Goal: Transaction & Acquisition: Purchase product/service

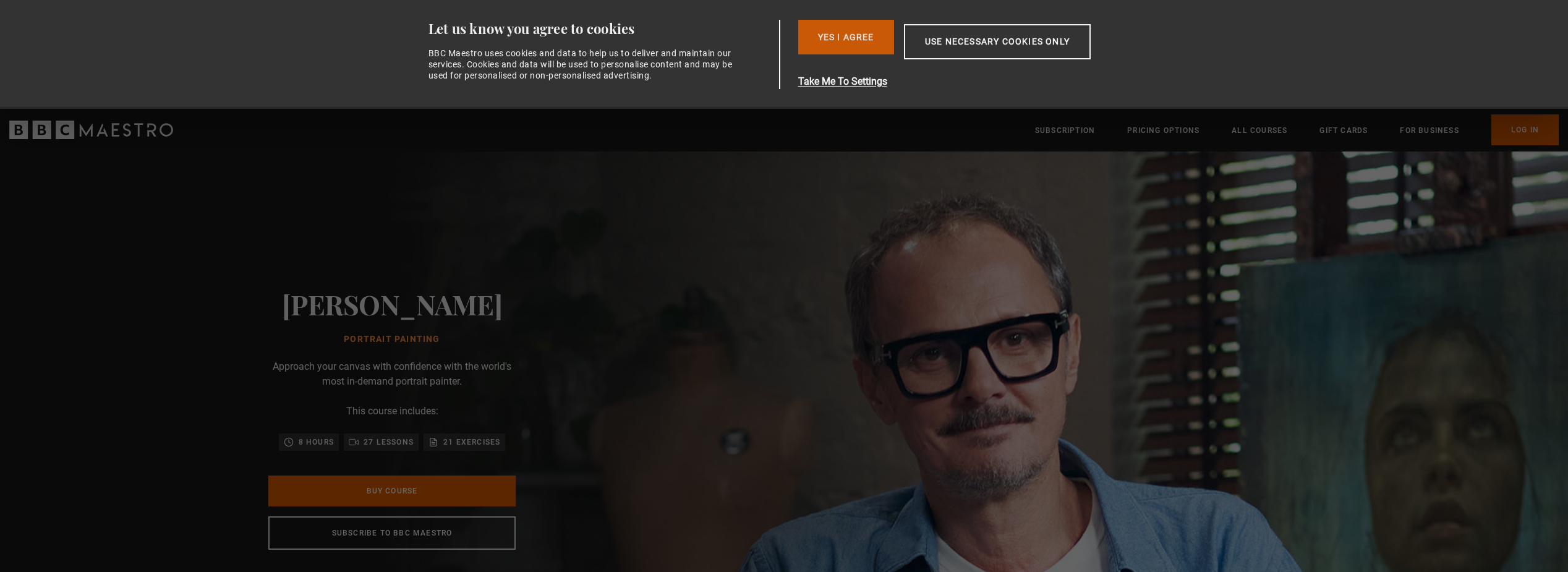
click at [857, 40] on button "Yes I Agree" at bounding box center [846, 37] width 96 height 35
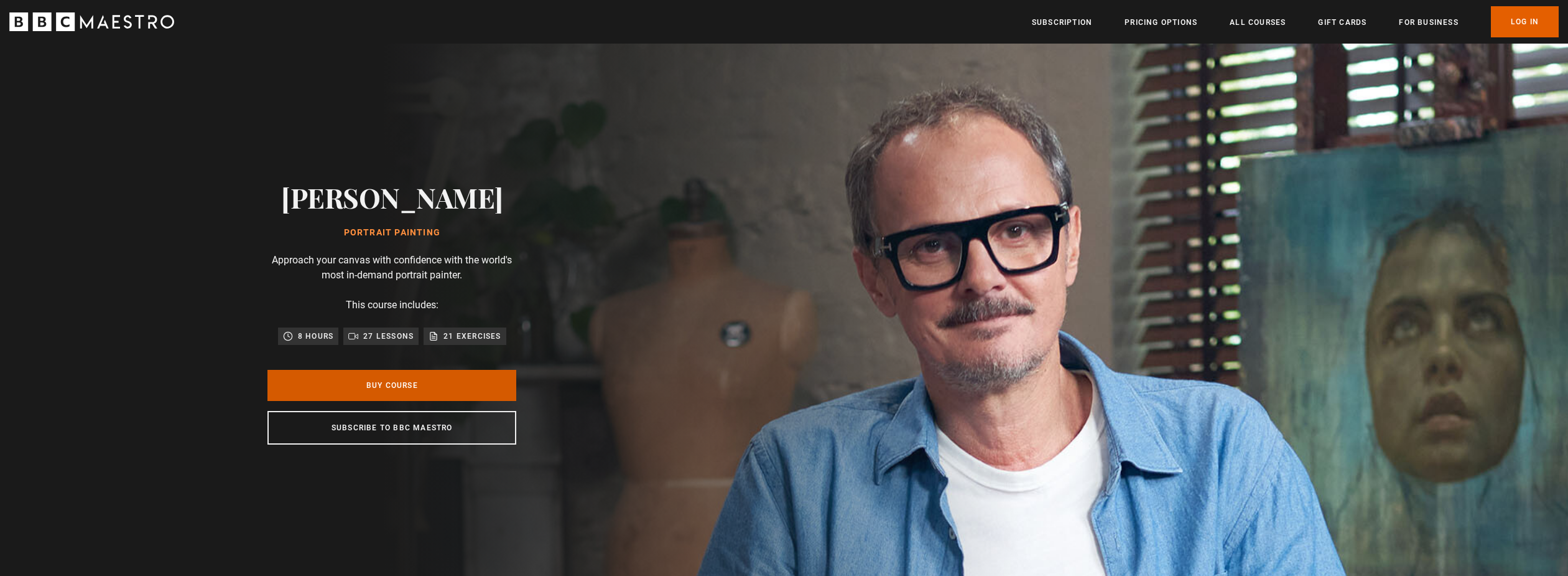
scroll to position [0, 489]
click at [445, 390] on link "Buy Course" at bounding box center [392, 384] width 249 height 31
